Goal: Find specific page/section: Find specific page/section

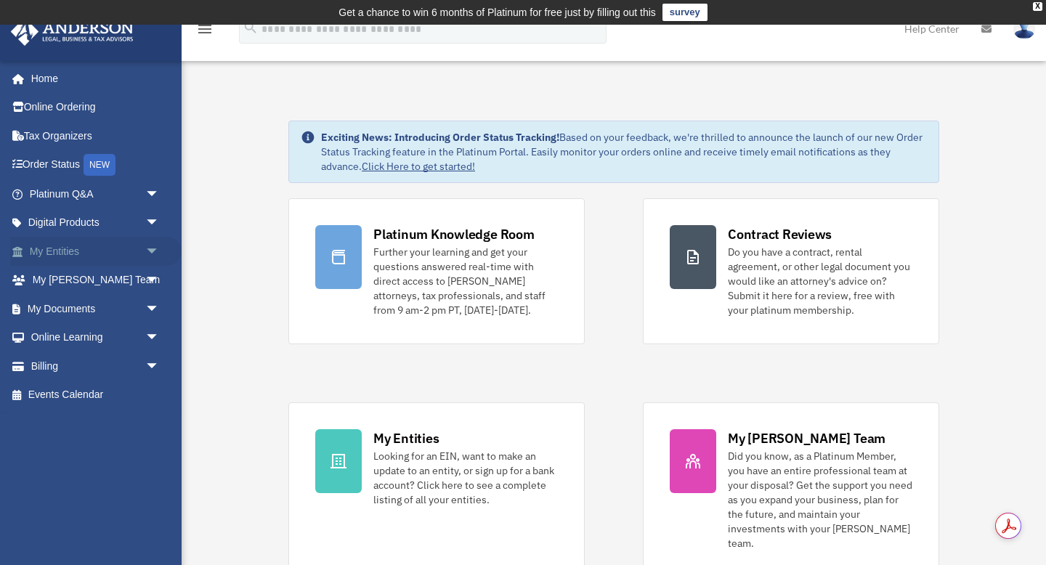
click at [153, 257] on span "arrow_drop_down" at bounding box center [159, 252] width 29 height 30
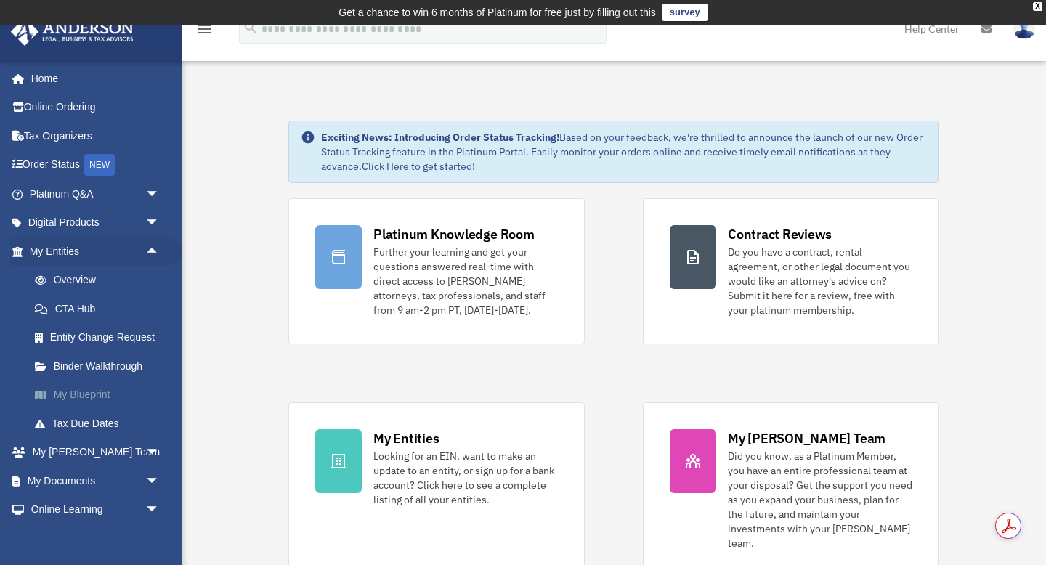
click at [76, 395] on link "My Blueprint" at bounding box center [100, 395] width 161 height 29
